Goal: Find specific page/section: Find specific page/section

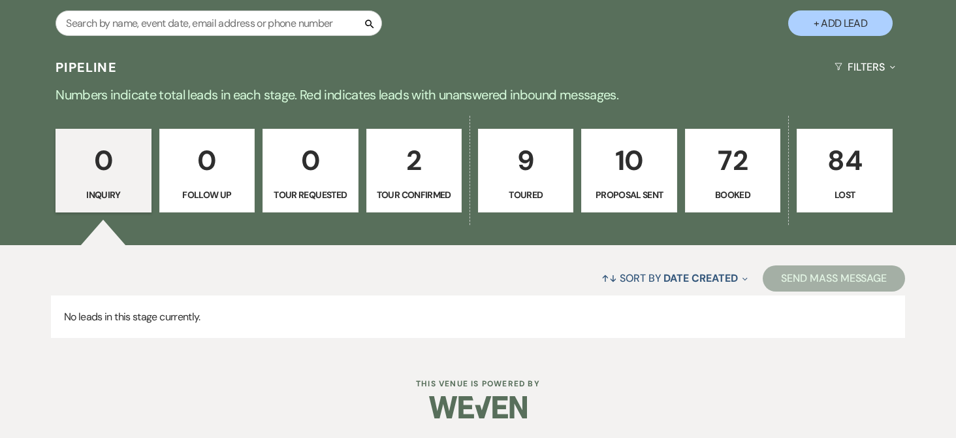
click at [735, 167] on p "72" at bounding box center [733, 160] width 78 height 44
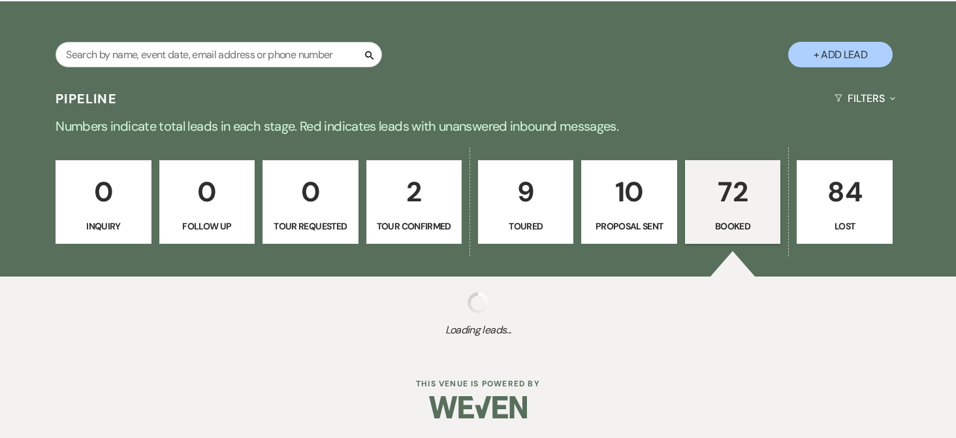
scroll to position [260, 0]
click at [242, 167] on div "0 Inquiry 0 Follow Up 0 Tour Requested 2 Tour Confirmed 9 Toured 10 Proposal Se…" at bounding box center [478, 210] width 940 height 132
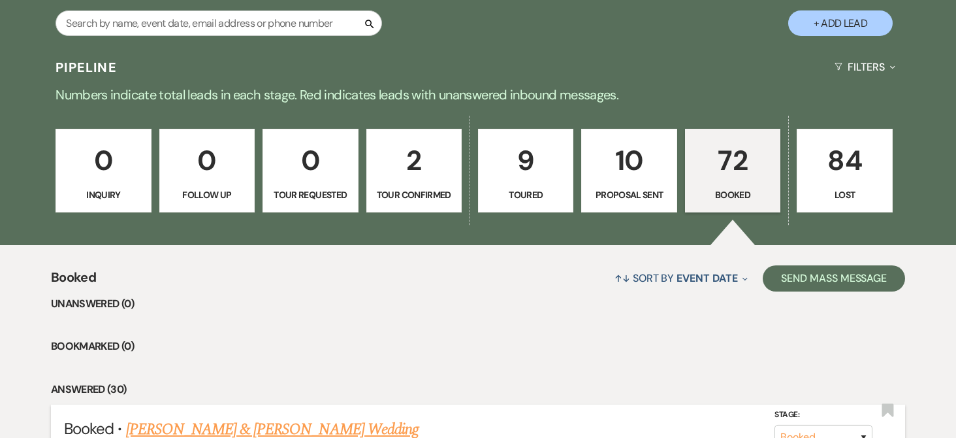
scroll to position [521, 0]
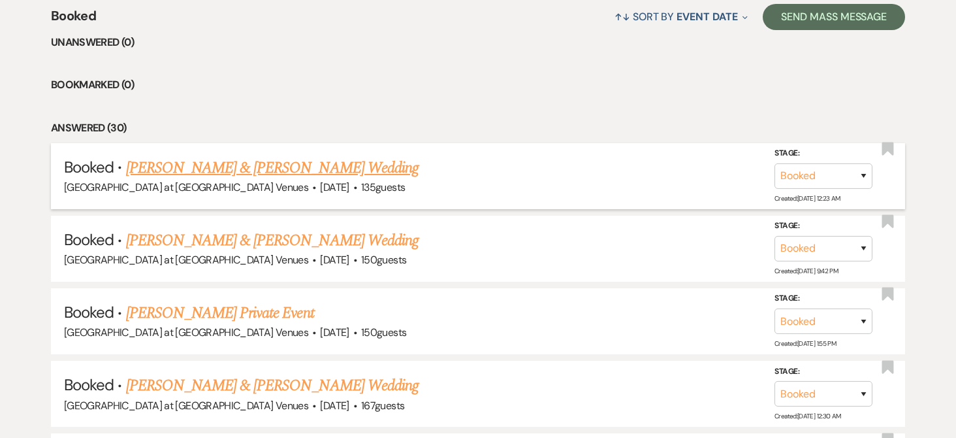
click at [178, 168] on link "[PERSON_NAME] & [PERSON_NAME] Wedding" at bounding box center [272, 168] width 293 height 24
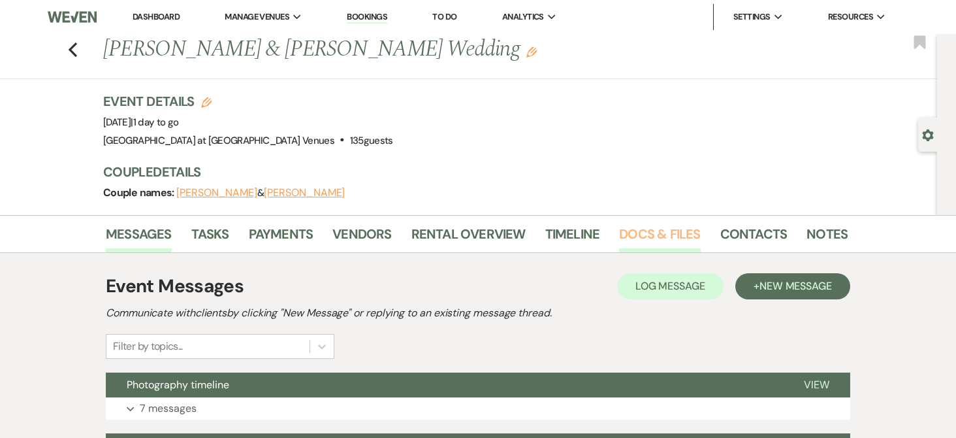
click at [665, 231] on link "Docs & Files" at bounding box center [659, 237] width 81 height 29
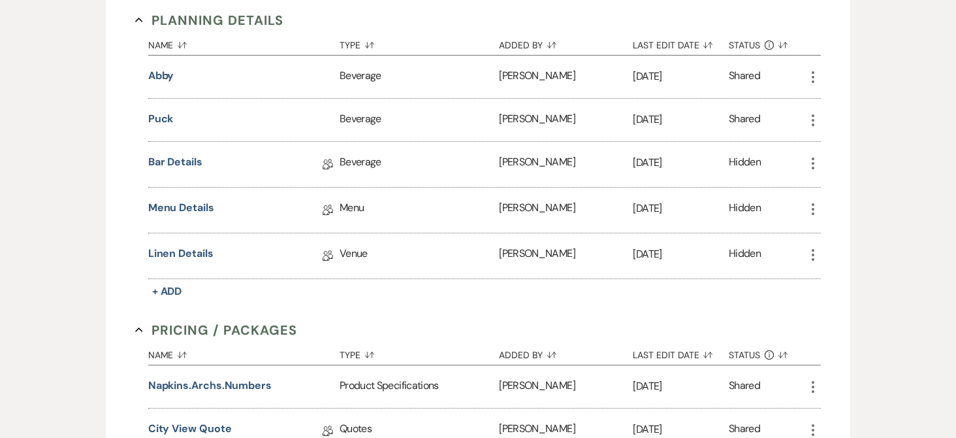
scroll to position [891, 0]
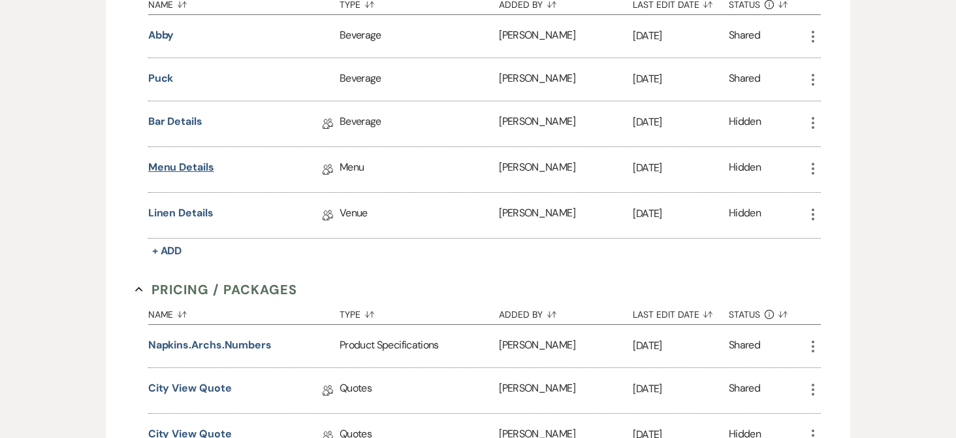
click at [189, 170] on link "Menu Details" at bounding box center [181, 169] width 66 height 20
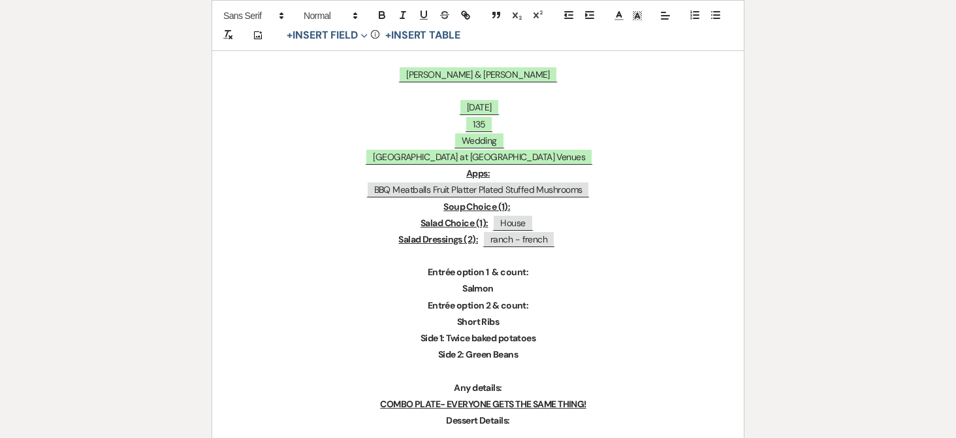
scroll to position [327, 0]
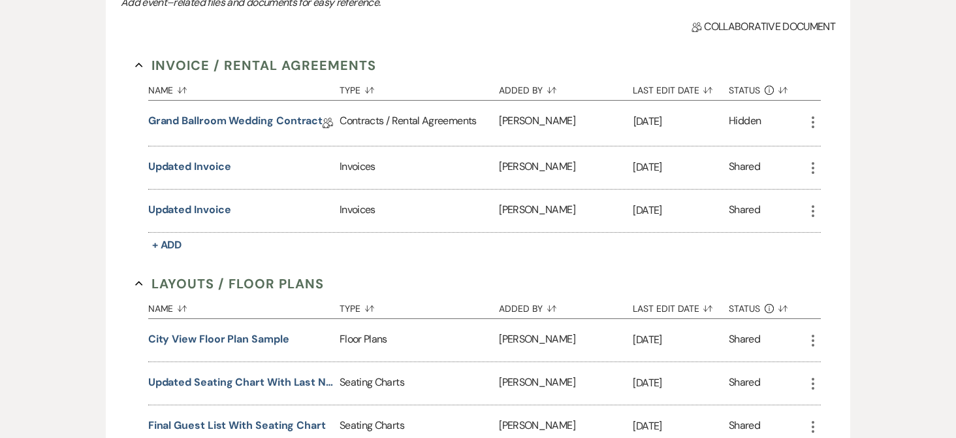
scroll to position [891, 0]
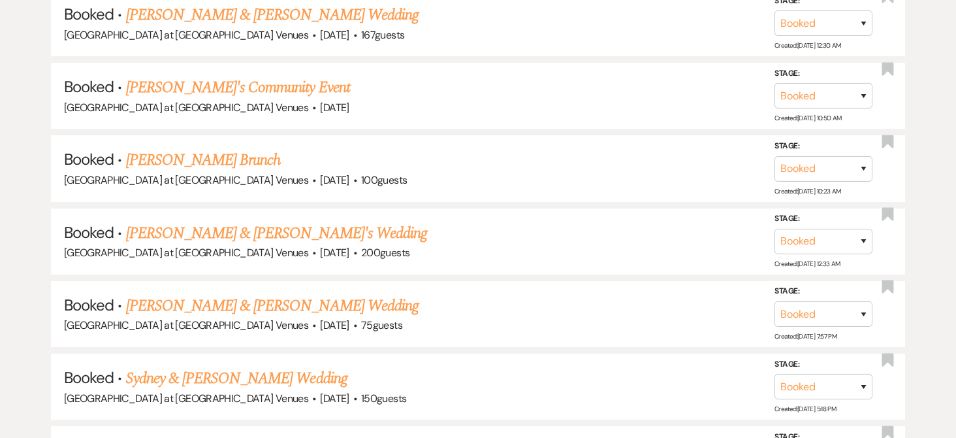
scroll to position [521, 0]
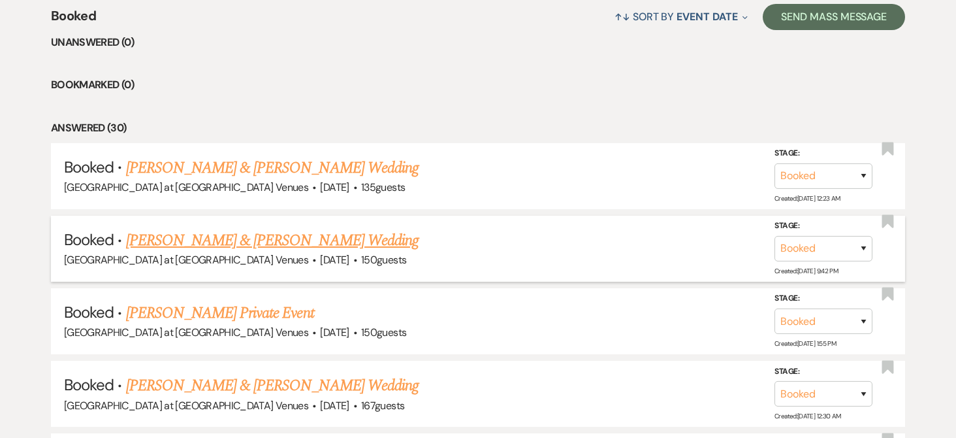
click at [258, 240] on link "[PERSON_NAME] & [PERSON_NAME] Wedding" at bounding box center [272, 241] width 293 height 24
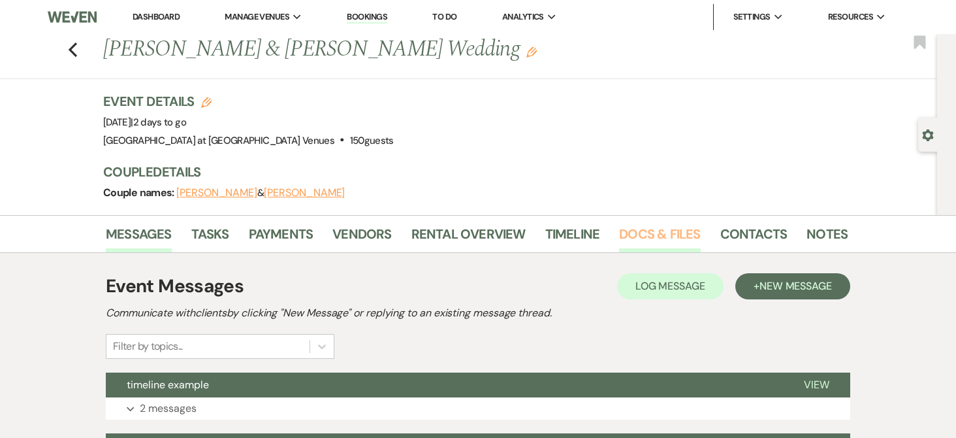
click at [643, 238] on link "Docs & Files" at bounding box center [659, 237] width 81 height 29
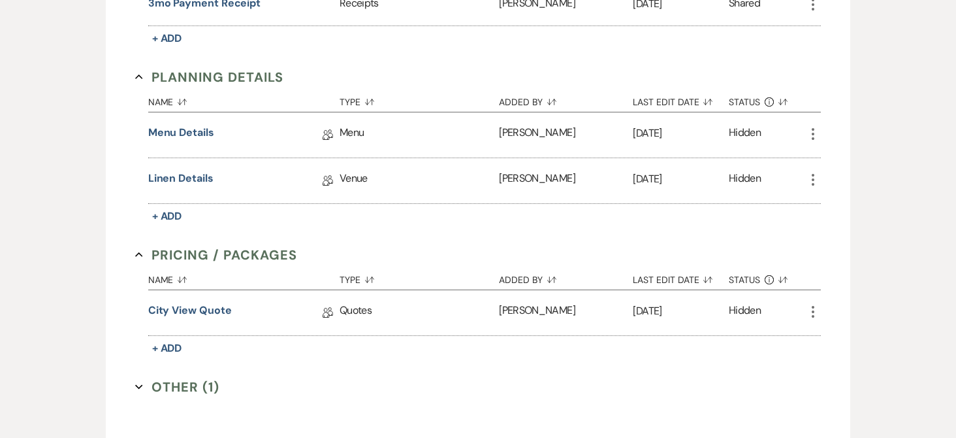
scroll to position [588, 0]
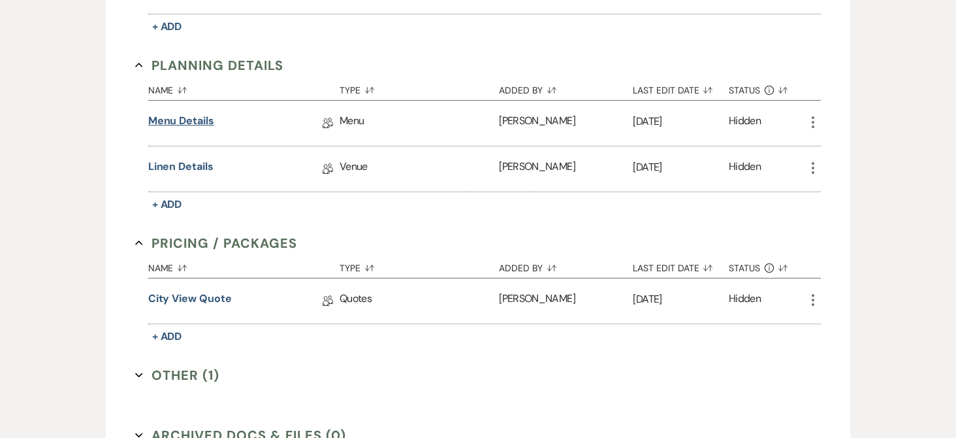
click at [192, 120] on link "Menu Details" at bounding box center [181, 123] width 66 height 20
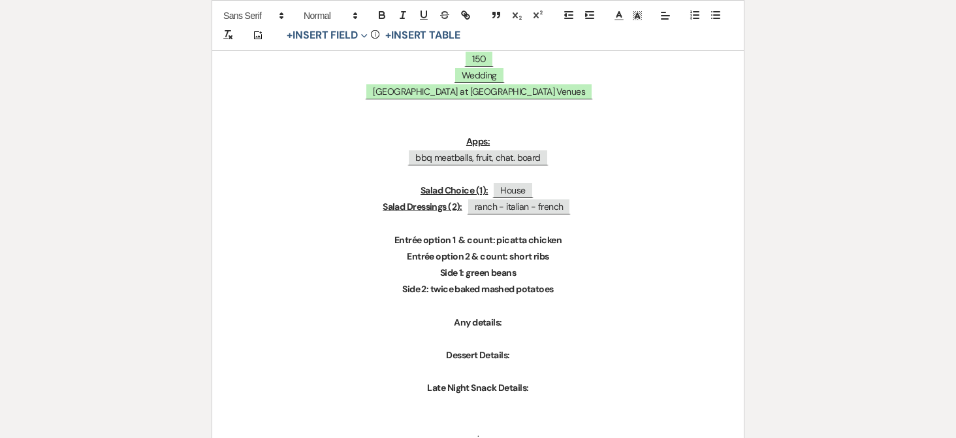
scroll to position [327, 0]
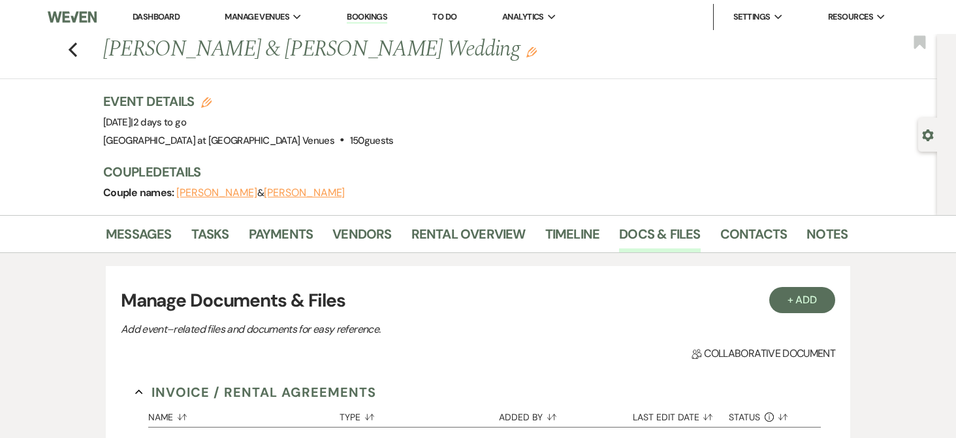
click at [162, 22] on link "Dashboard" at bounding box center [156, 16] width 47 height 11
